Goal: Transaction & Acquisition: Purchase product/service

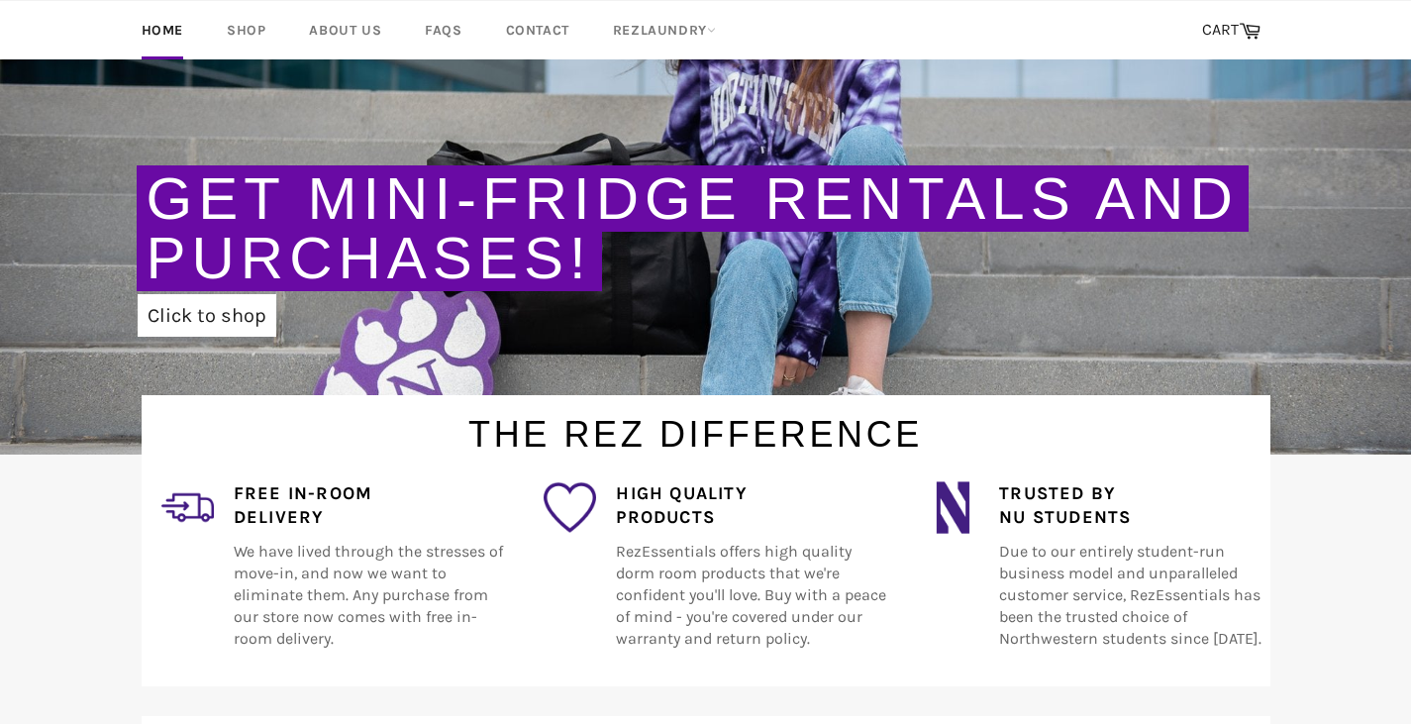
scroll to position [328, 0]
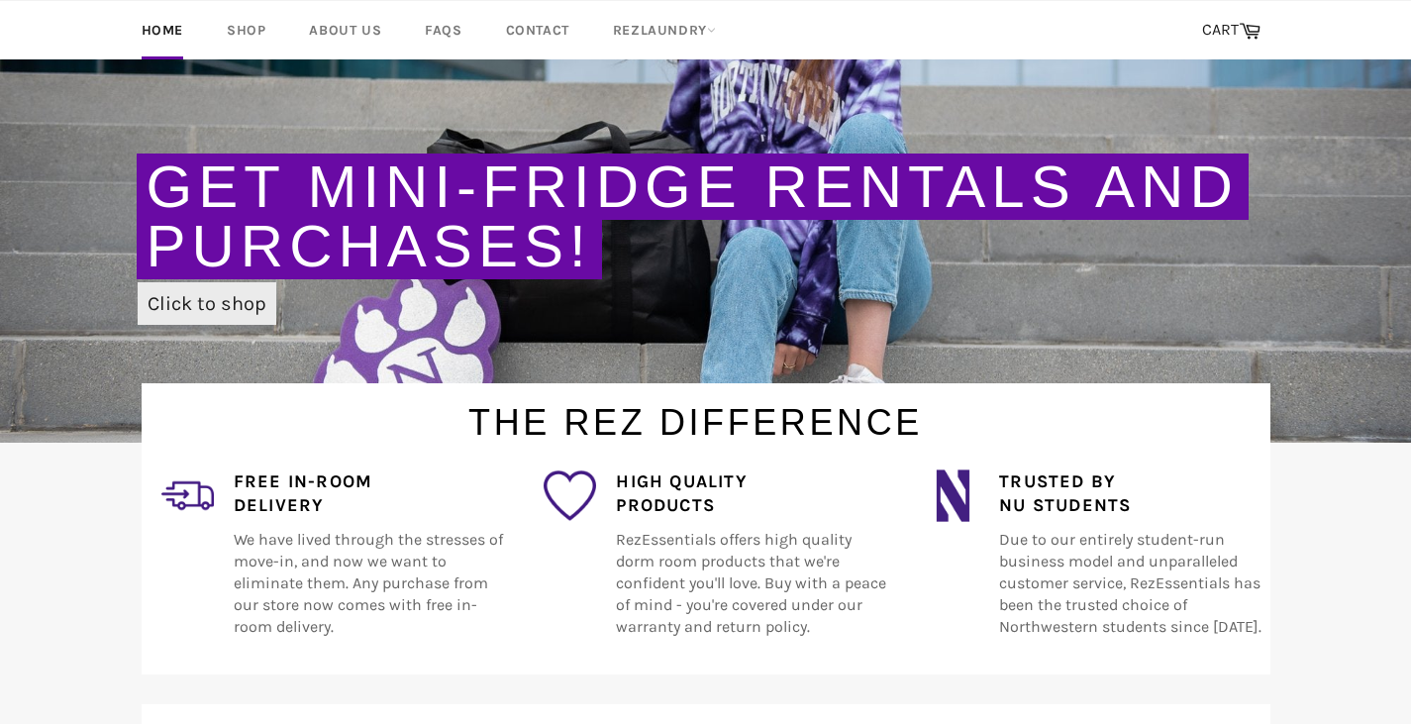
click at [223, 311] on link "Click to shop" at bounding box center [207, 303] width 139 height 43
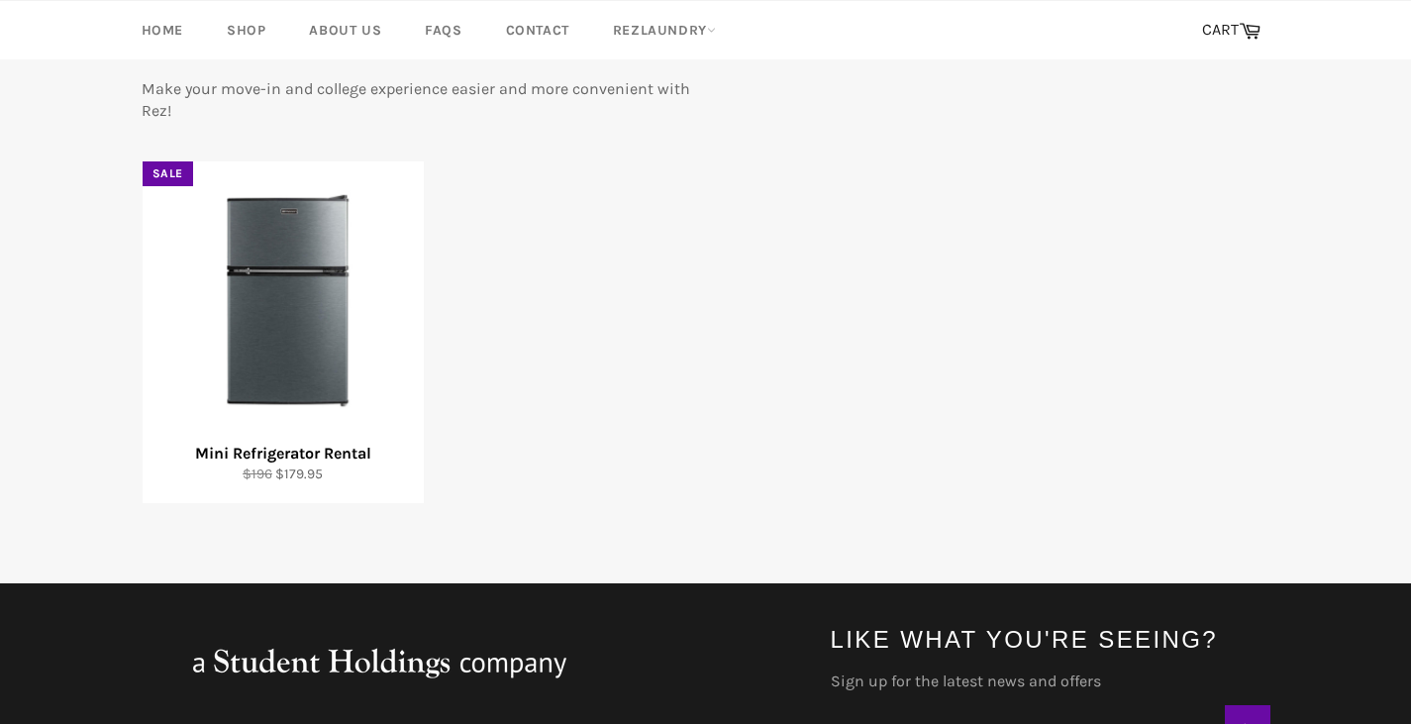
scroll to position [313, 0]
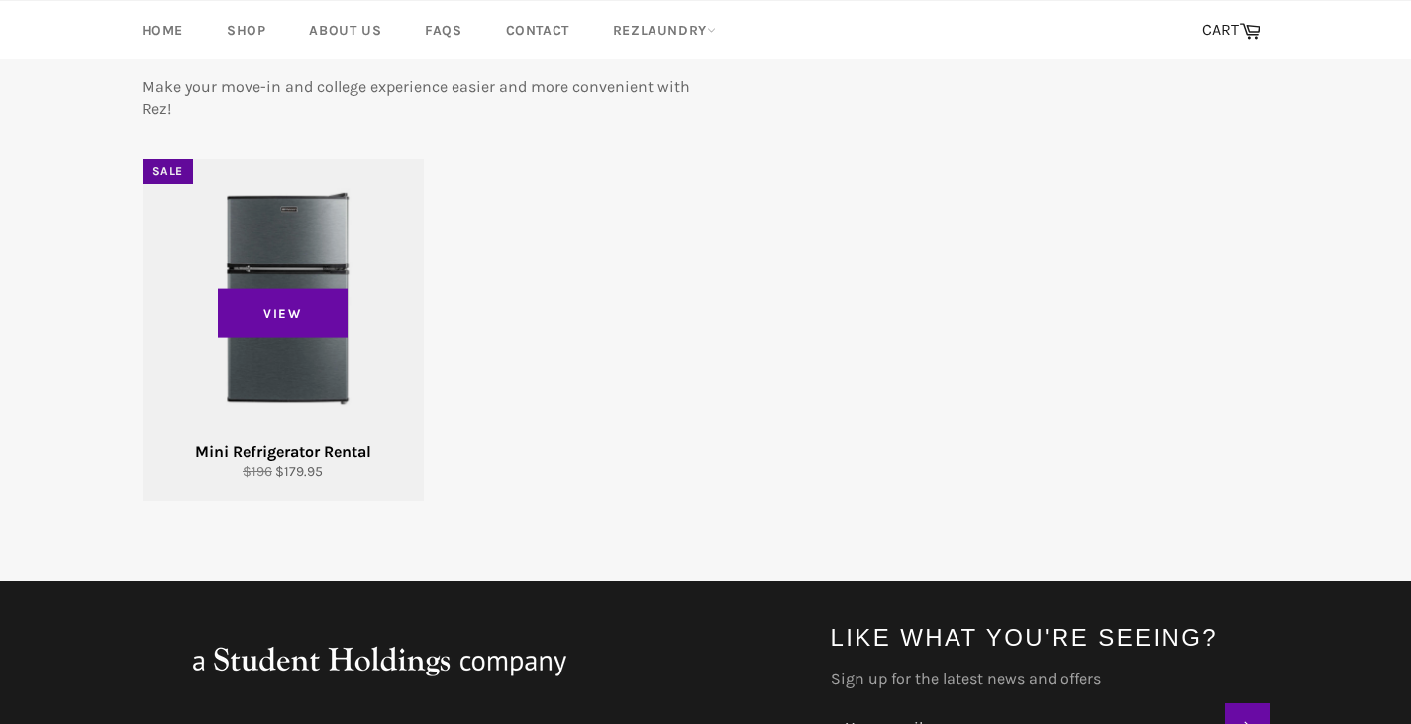
click at [331, 444] on div "Mini Refrigerator Rental" at bounding box center [282, 452] width 256 height 22
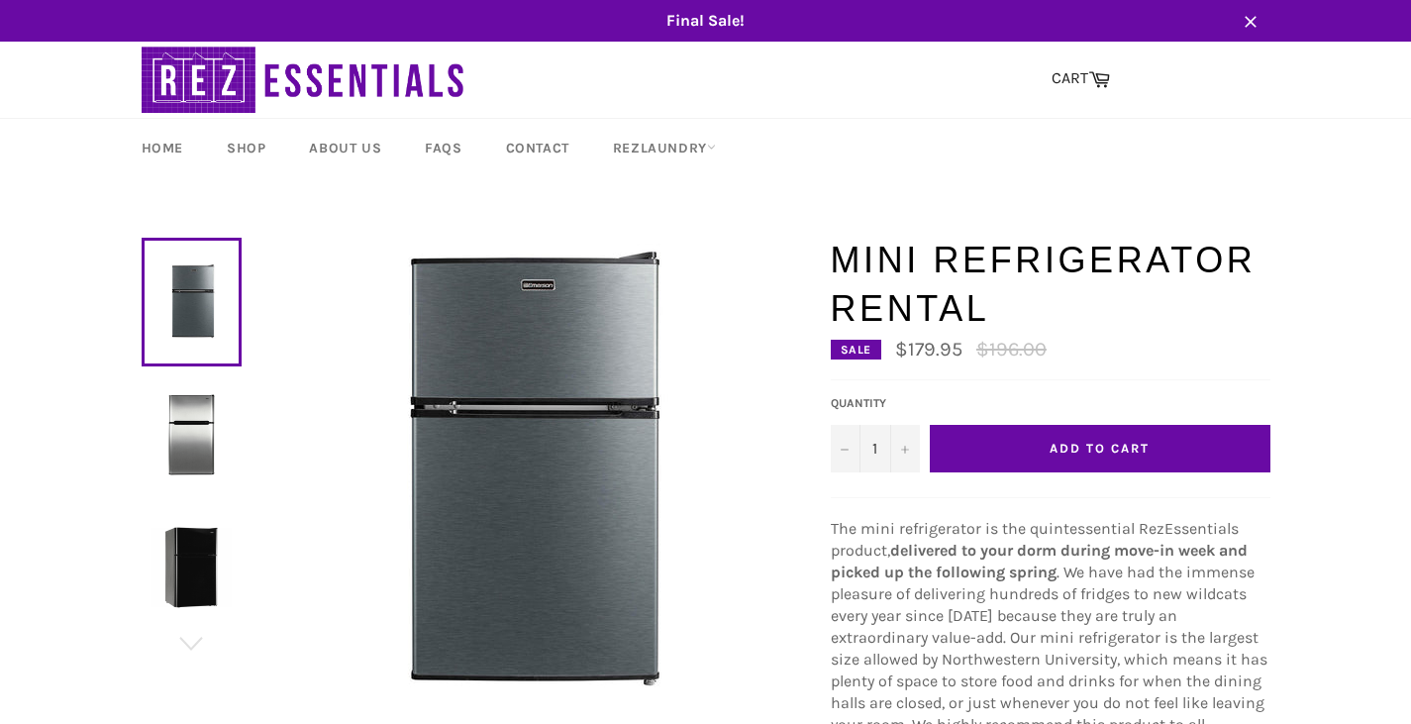
click at [710, 21] on span "Final Sale!" at bounding box center [706, 21] width 1168 height 22
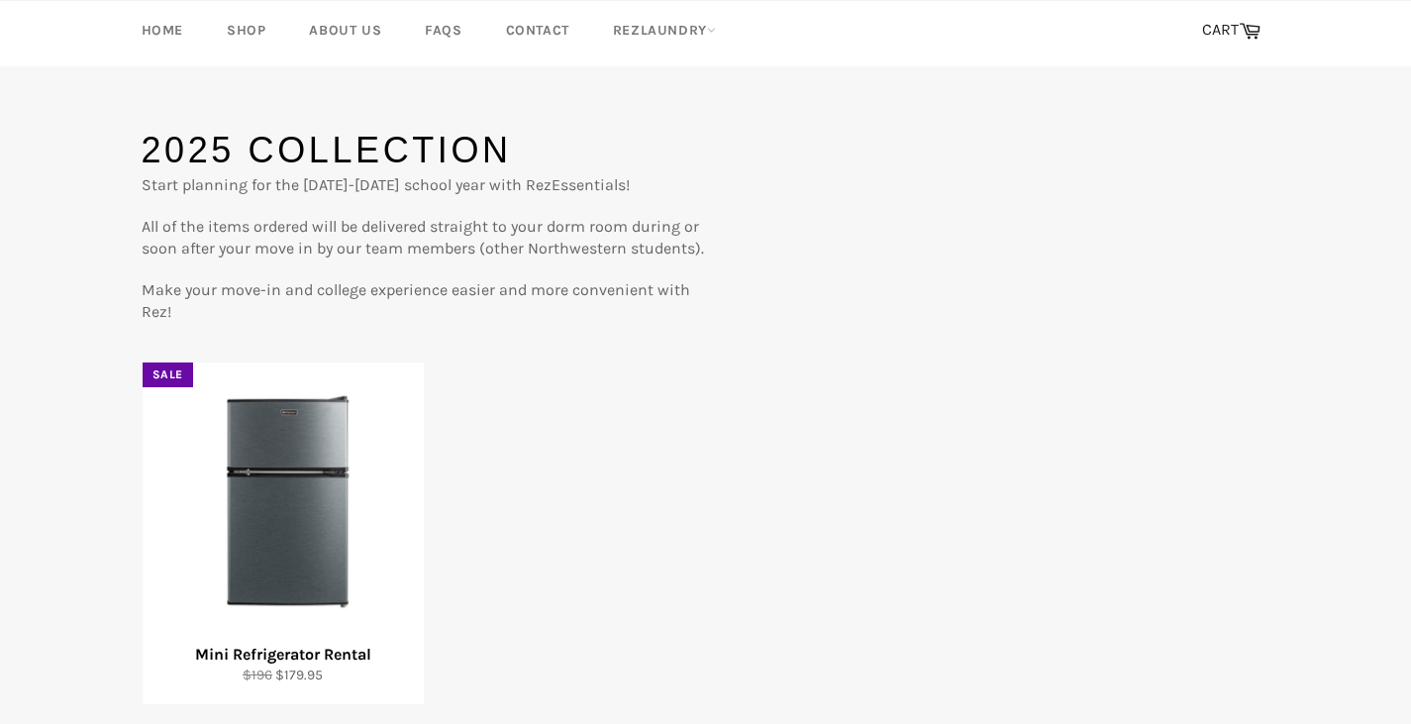
scroll to position [452, 0]
